Goal: Information Seeking & Learning: Check status

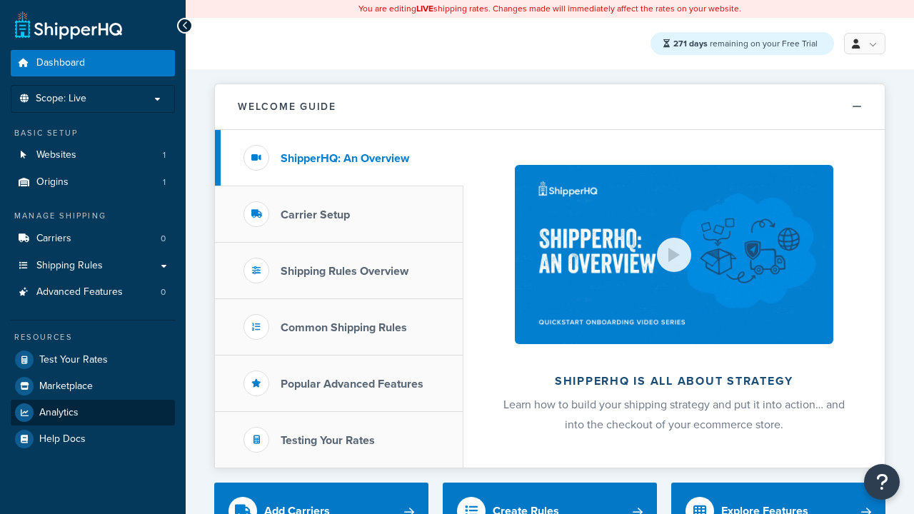
click at [59, 411] on span "Analytics" at bounding box center [58, 413] width 39 height 12
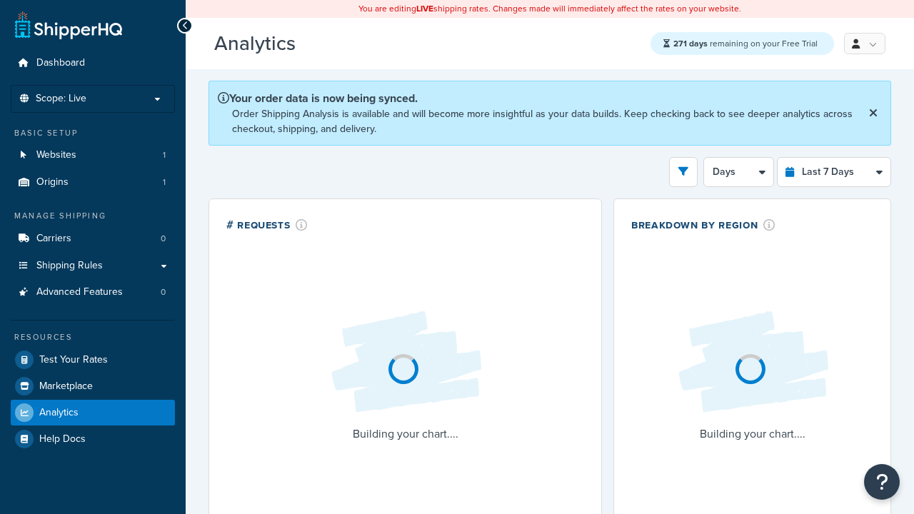
select select "last_7_days"
click at [684, 173] on icon "open filter drawer" at bounding box center [684, 171] width 10 height 10
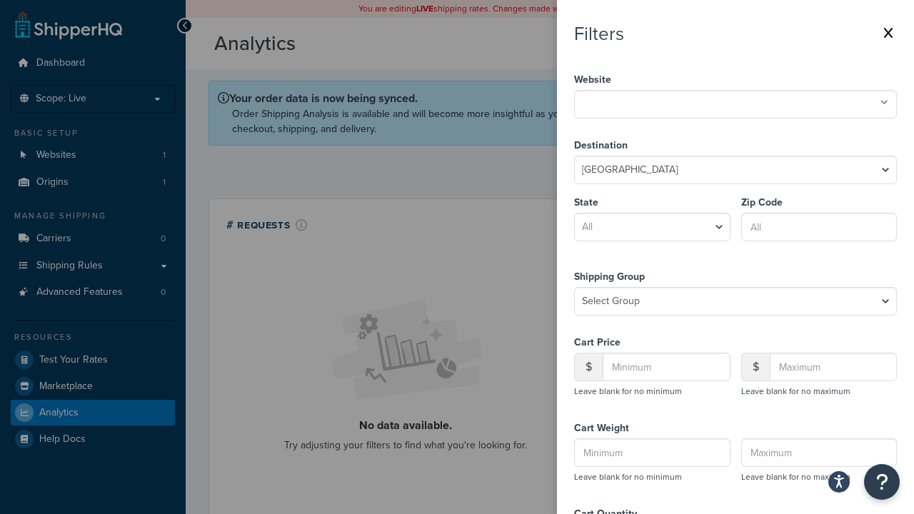
click at [884, 103] on icon at bounding box center [885, 103] width 8 height 9
